Goal: Transaction & Acquisition: Book appointment/travel/reservation

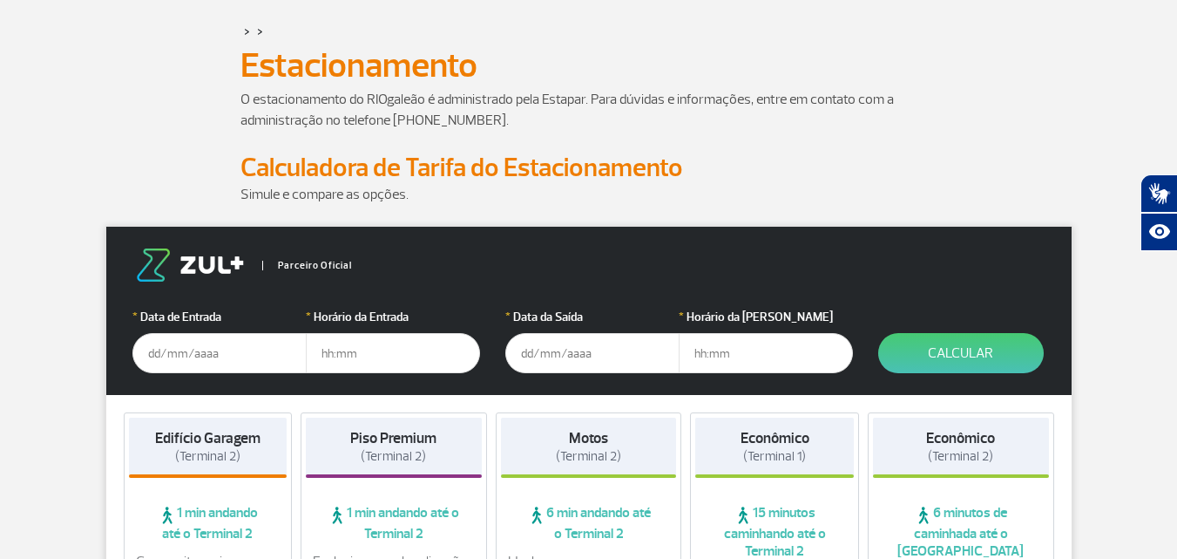
scroll to position [261, 0]
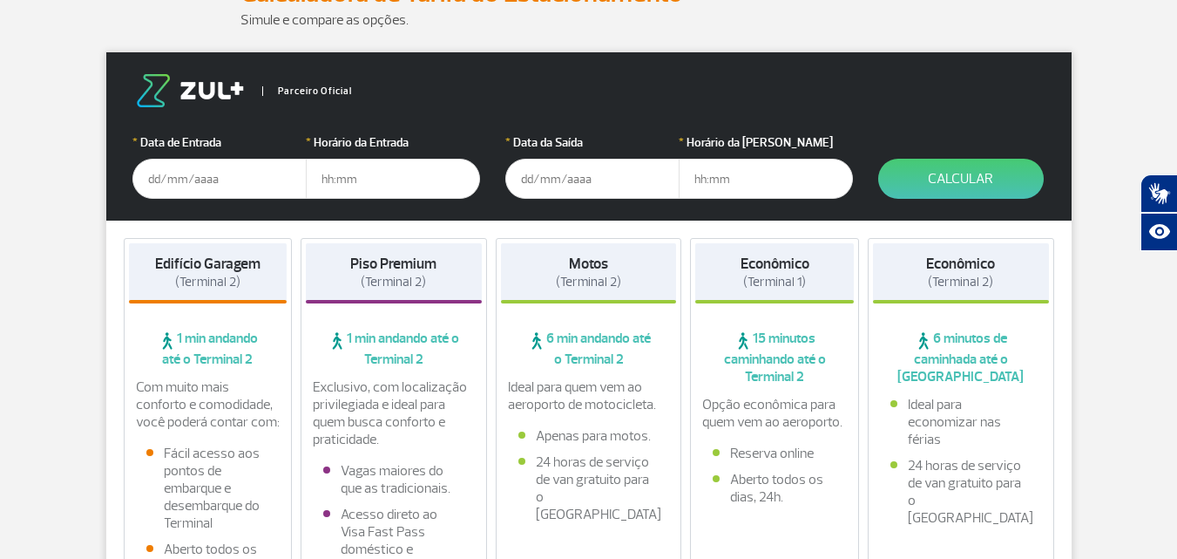
click at [177, 182] on input "text" at bounding box center [219, 179] width 174 height 40
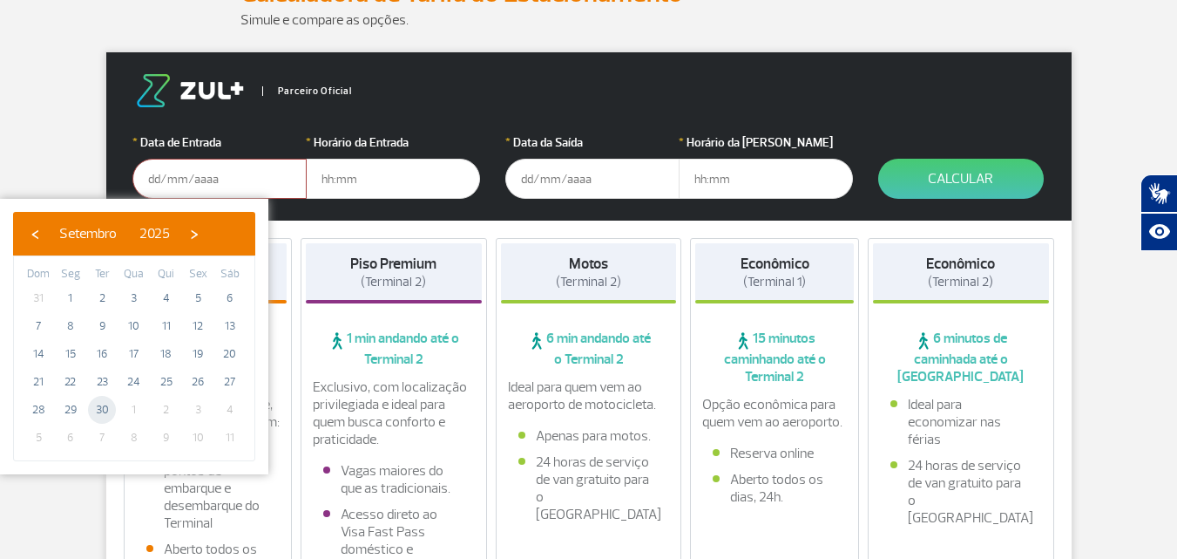
click at [107, 408] on span "30" at bounding box center [102, 410] width 28 height 28
type input "[DATE]"
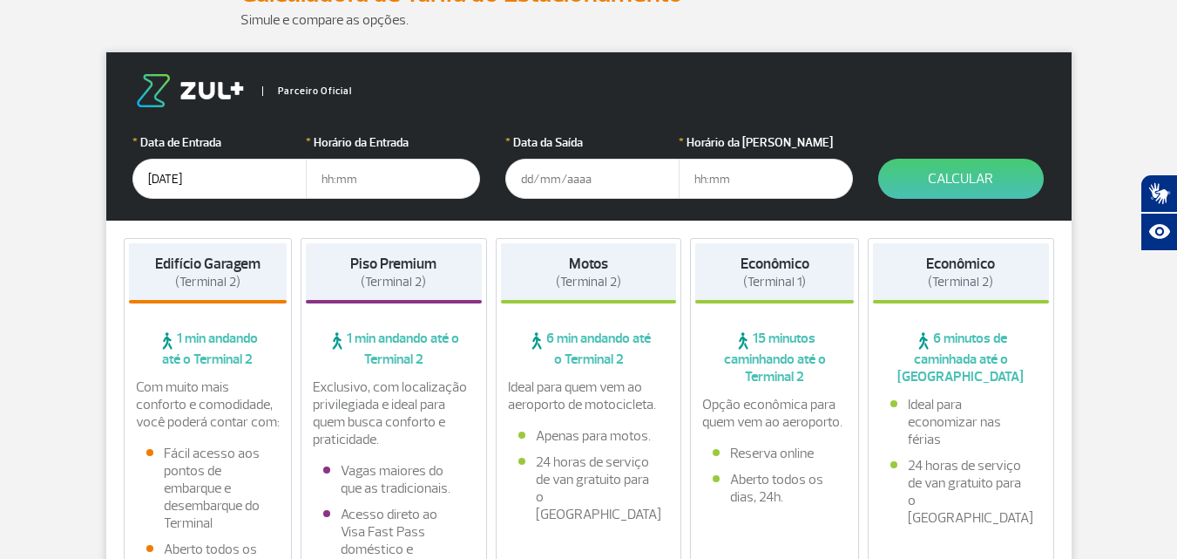
click at [327, 186] on input "text" at bounding box center [393, 179] width 174 height 40
type input "06:00"
click at [539, 168] on input "text" at bounding box center [592, 179] width 174 height 40
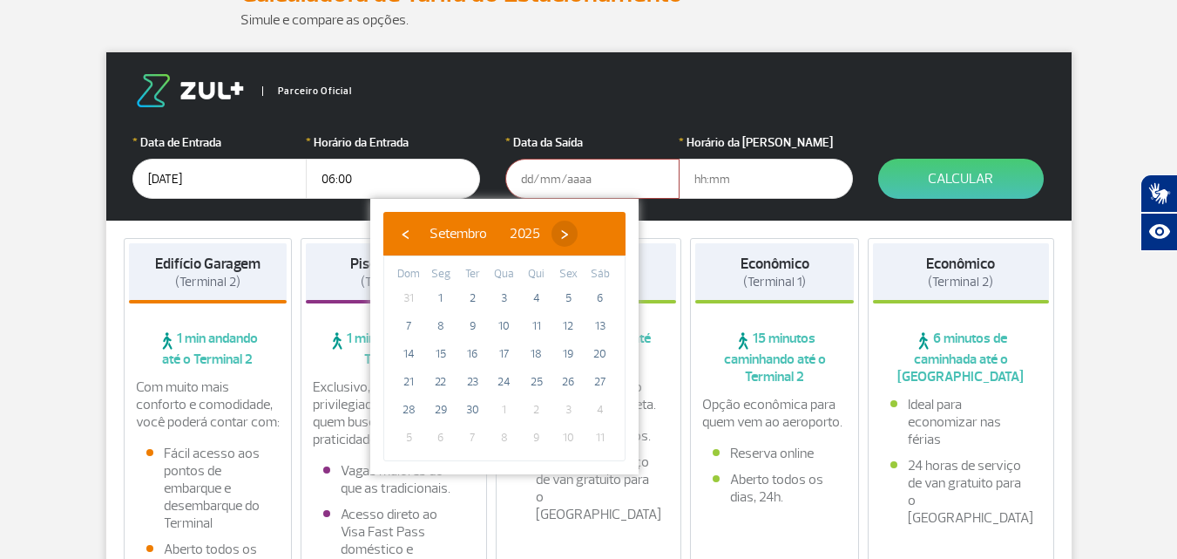
click at [578, 229] on span "›" at bounding box center [565, 233] width 26 height 26
click at [532, 294] on span "2" at bounding box center [537, 298] width 28 height 28
type input "[DATE]"
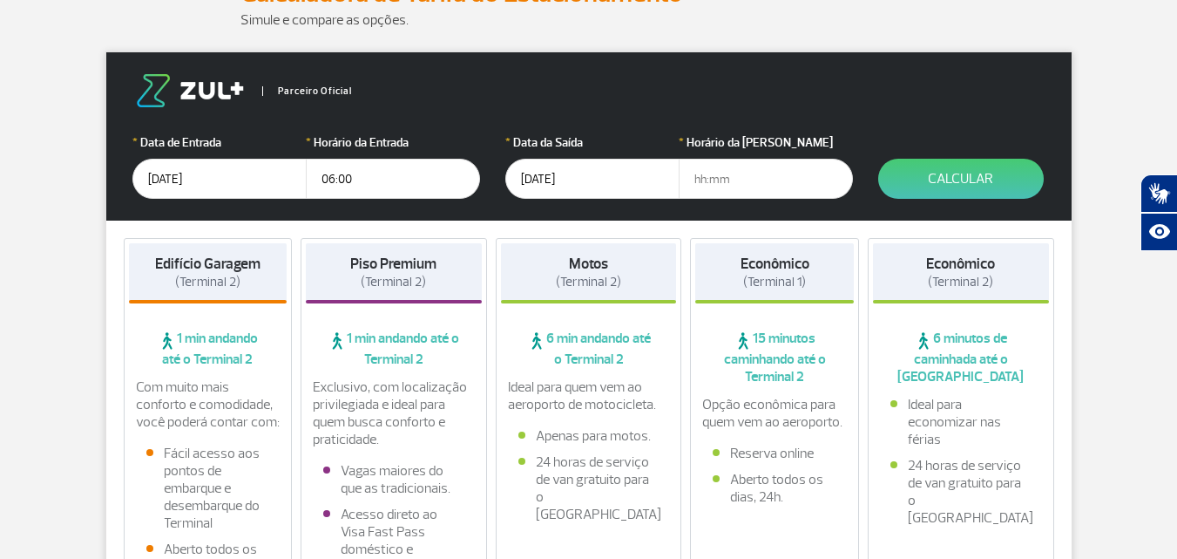
click at [699, 179] on input "text" at bounding box center [766, 179] width 174 height 40
type input "21:00"
click at [905, 173] on button "Calcular" at bounding box center [961, 179] width 166 height 40
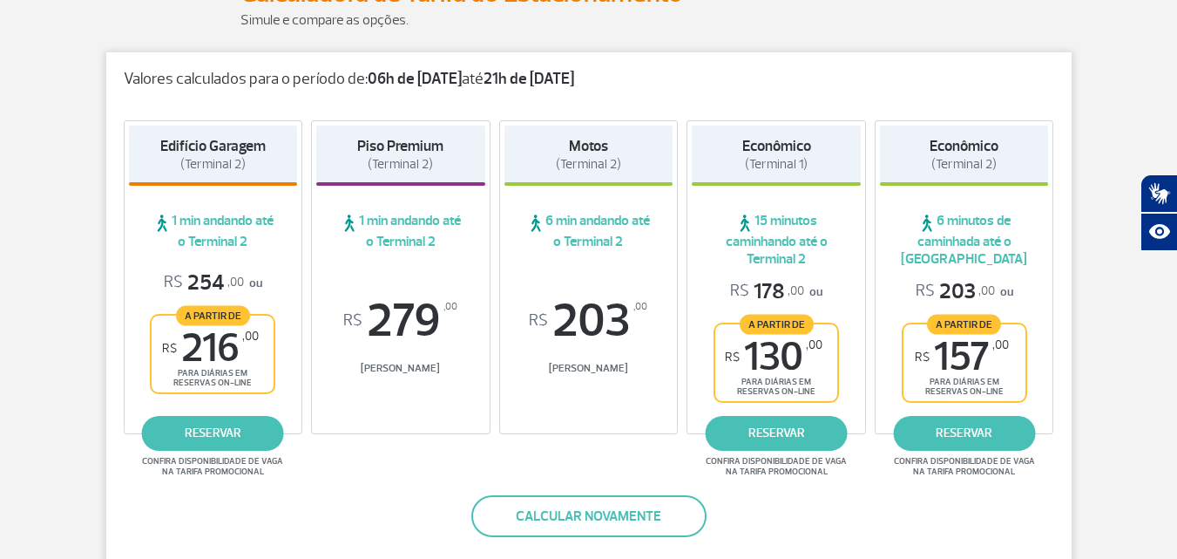
scroll to position [349, 0]
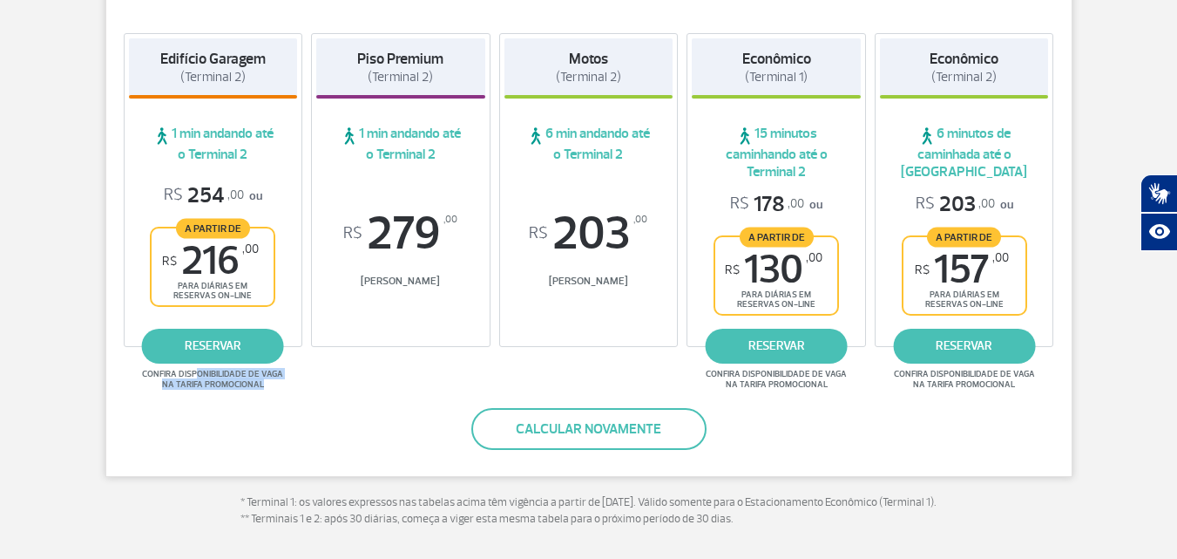
drag, startPoint x: 198, startPoint y: 377, endPoint x: 270, endPoint y: 382, distance: 72.5
click at [270, 382] on span "Confira disponibilidade de vaga na tarifa promocional" at bounding box center [212, 379] width 146 height 21
click at [247, 403] on div "Valores calculados para o período de: 06h de [DATE] até 21h de [DATE] Edifício …" at bounding box center [588, 220] width 967 height 512
drag, startPoint x: 959, startPoint y: 77, endPoint x: 1006, endPoint y: 72, distance: 47.3
click at [1006, 72] on div "Econômico (Terminal 2)" at bounding box center [964, 68] width 169 height 60
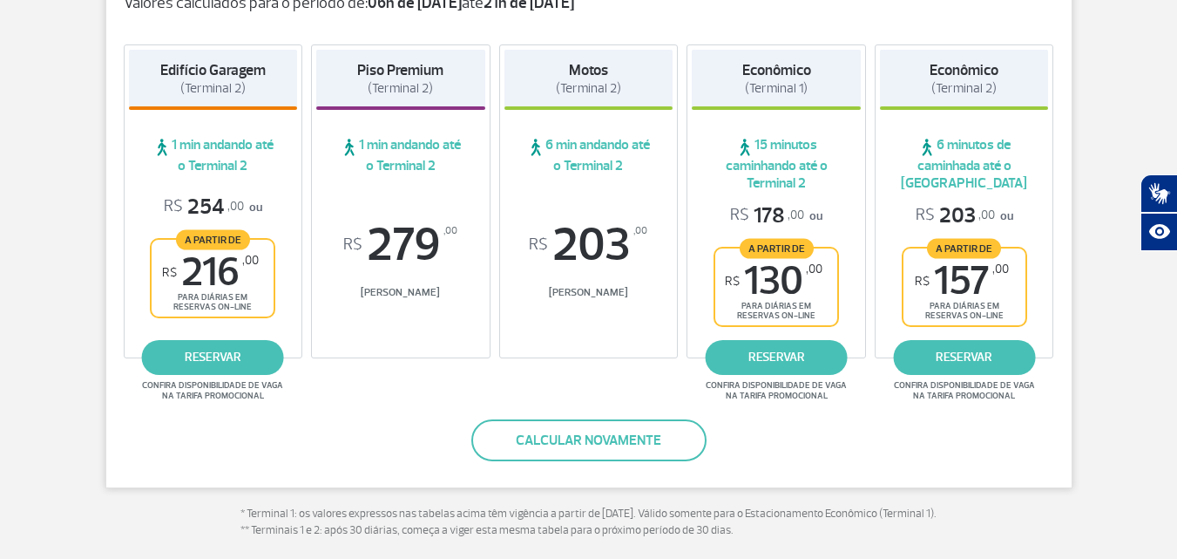
scroll to position [356, 0]
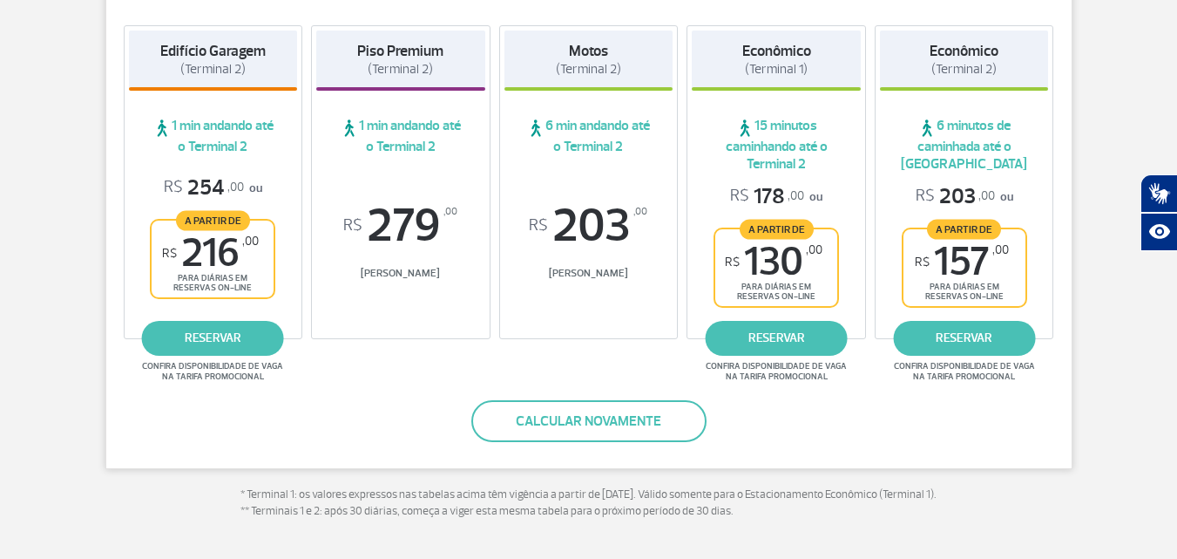
drag, startPoint x: 743, startPoint y: 51, endPoint x: 827, endPoint y: 69, distance: 85.6
click at [827, 69] on div "Econômico (Terminal 1)" at bounding box center [776, 61] width 169 height 60
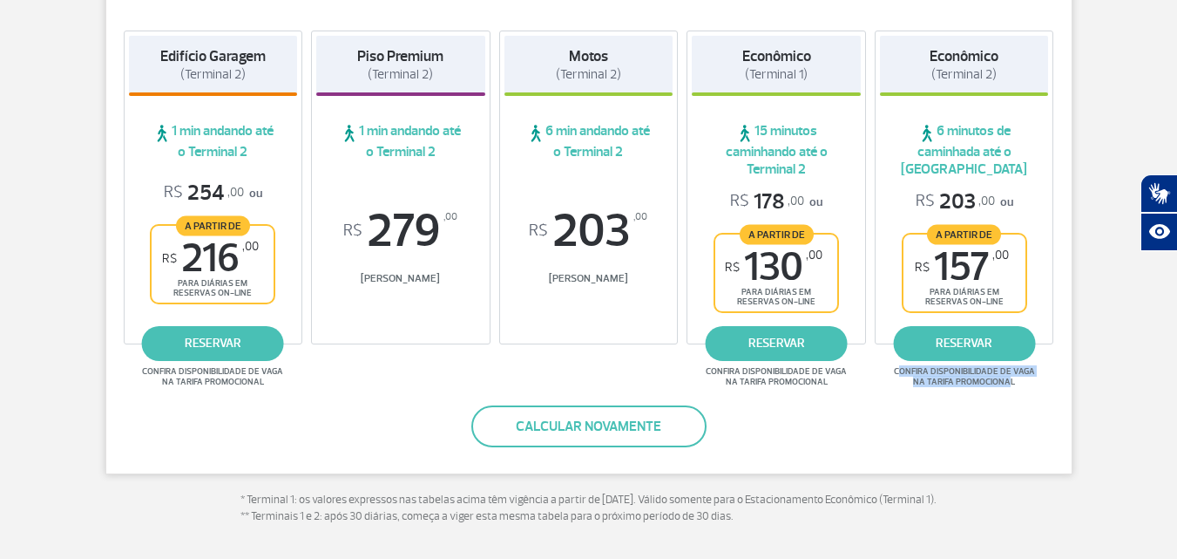
drag, startPoint x: 900, startPoint y: 371, endPoint x: 1010, endPoint y: 382, distance: 110.3
click at [1010, 382] on span "Confira disponibilidade de vaga na tarifa promocional" at bounding box center [965, 376] width 146 height 21
click at [1019, 415] on div "Valores calculados para o período de: 06h de [DATE] até 21h de [DATE] Edifício …" at bounding box center [588, 218] width 967 height 512
drag, startPoint x: 898, startPoint y: 371, endPoint x: 1007, endPoint y: 417, distance: 117.5
click at [1014, 388] on div "Valores calculados para o período de: 06h de [DATE] até 21h de [DATE] Edifício …" at bounding box center [588, 218] width 967 height 512
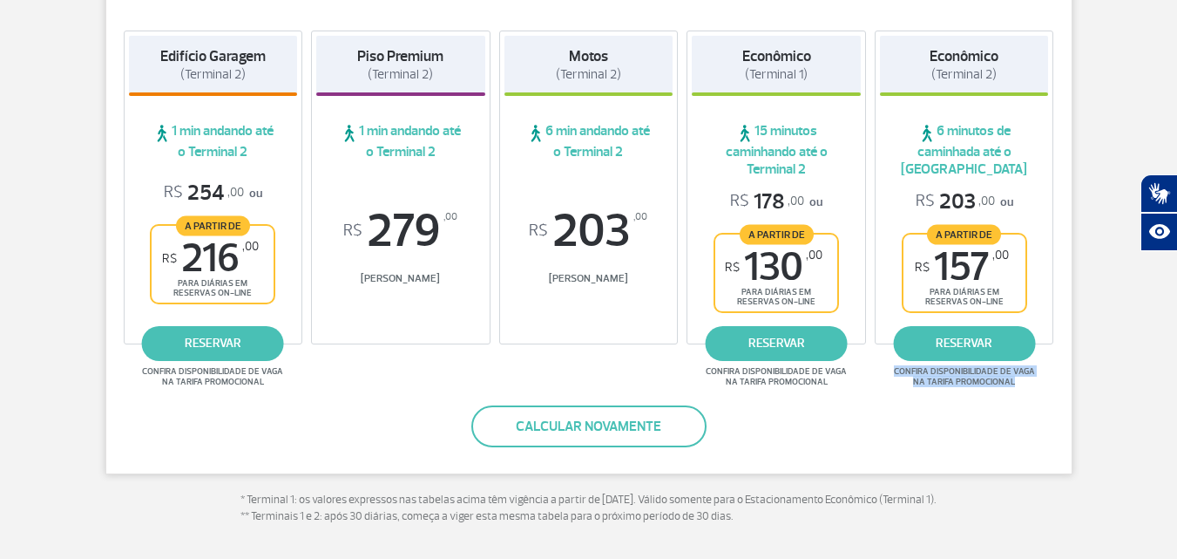
click at [1000, 426] on div "Valores calculados para o período de: 06h de [DATE] até 21h de [DATE] Edifício …" at bounding box center [588, 218] width 967 height 512
drag, startPoint x: 745, startPoint y: 58, endPoint x: 814, endPoint y: 72, distance: 70.2
click at [814, 72] on div "Econômico (Terminal 1)" at bounding box center [776, 66] width 169 height 60
drag, startPoint x: 931, startPoint y: 61, endPoint x: 999, endPoint y: 75, distance: 69.4
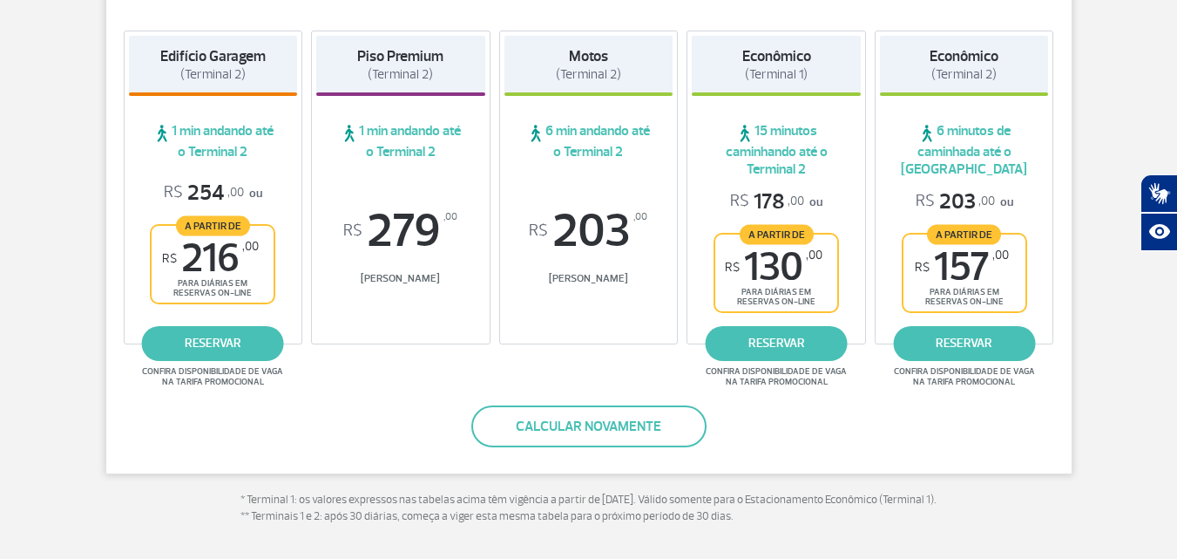
click at [999, 75] on h4 "Econômico (Terminal 2)" at bounding box center [964, 66] width 69 height 36
drag, startPoint x: 980, startPoint y: 473, endPoint x: 989, endPoint y: 498, distance: 25.9
click at [989, 498] on div "Valores calculados para o período de: 06h de [DATE] até 21h de [DATE] Edifício …" at bounding box center [588, 259] width 993 height 594
drag, startPoint x: 897, startPoint y: 375, endPoint x: 1018, endPoint y: 384, distance: 121.5
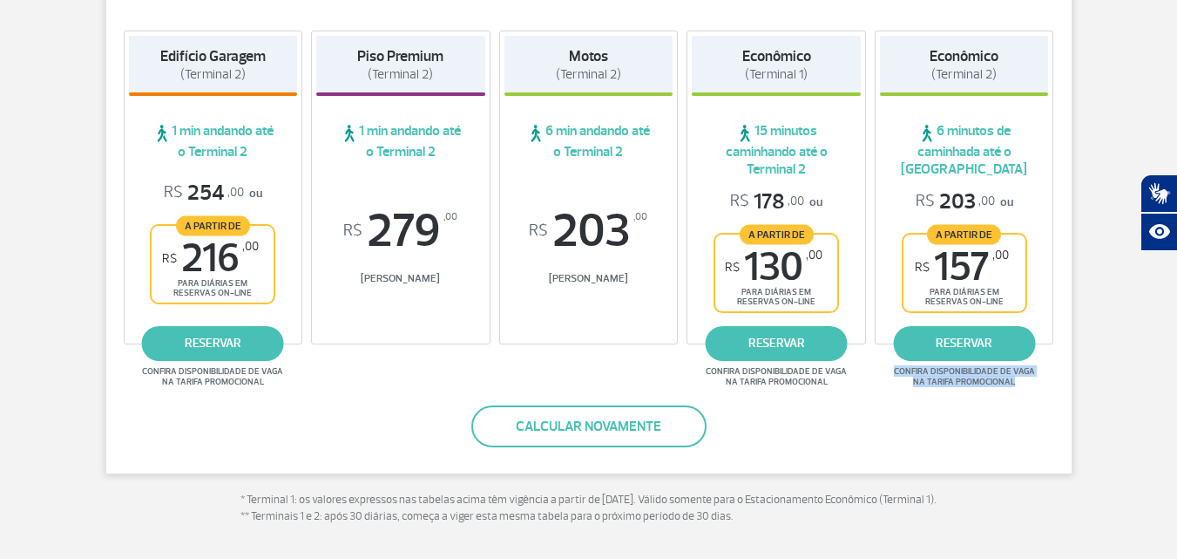
click at [1018, 384] on span "Confira disponibilidade de vaga na tarifa promocional" at bounding box center [965, 376] width 146 height 21
click at [1014, 394] on div "Valores calculados para o período de: 06h de [DATE] até 21h de [DATE] Edifício …" at bounding box center [588, 218] width 967 height 512
drag, startPoint x: 1109, startPoint y: 391, endPoint x: 1103, endPoint y: 419, distance: 28.4
